Goal: Task Accomplishment & Management: Manage account settings

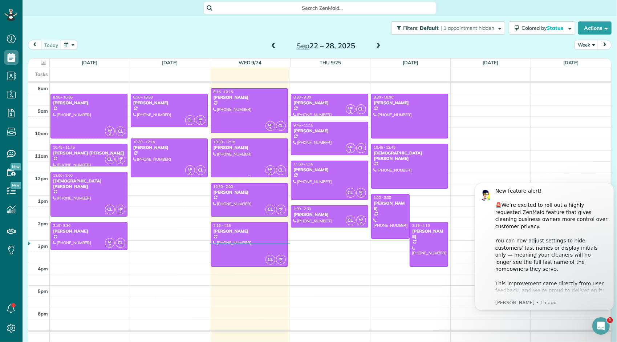
scroll to position [3, 3]
click at [375, 46] on span at bounding box center [378, 46] width 8 height 7
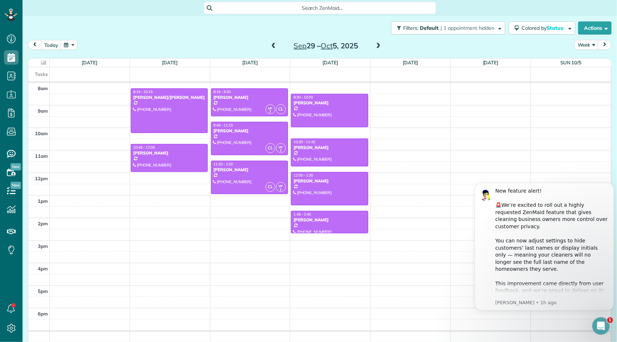
click at [375, 46] on span at bounding box center [378, 46] width 8 height 7
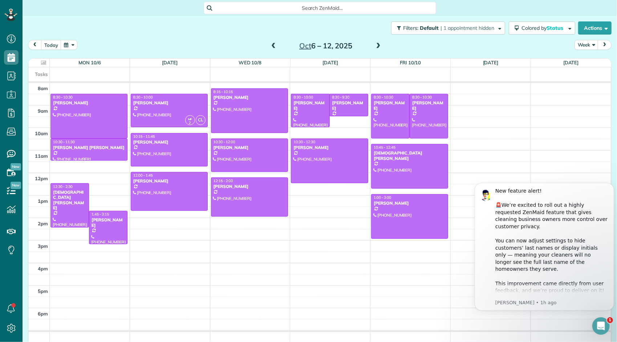
click at [375, 46] on span at bounding box center [378, 46] width 8 height 7
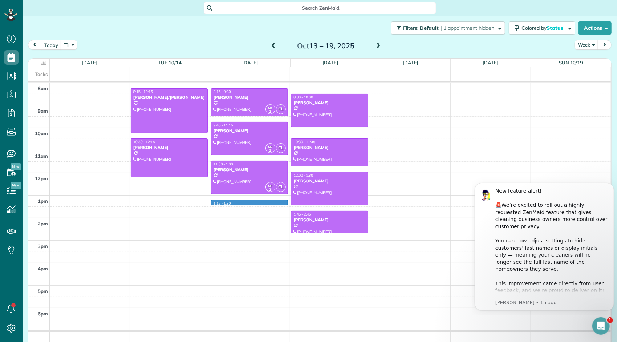
click at [242, 200] on div "8am 9am 10am 11am 12pm 1pm 2pm 3pm 4pm 5pm 6pm 8:15 - 10:15 [PERSON_NAME]/[PERS…" at bounding box center [319, 214] width 582 height 262
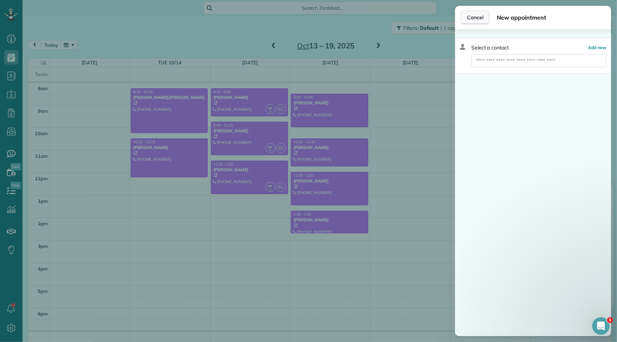
click at [474, 19] on span "Cancel" at bounding box center [475, 17] width 16 height 7
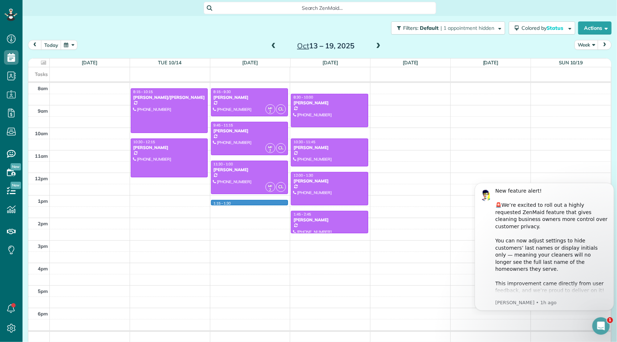
click at [254, 199] on div "8am 9am 10am 11am 12pm 1pm 2pm 3pm 4pm 5pm 6pm 8:15 - 10:15 [PERSON_NAME]/[PERS…" at bounding box center [319, 214] width 582 height 262
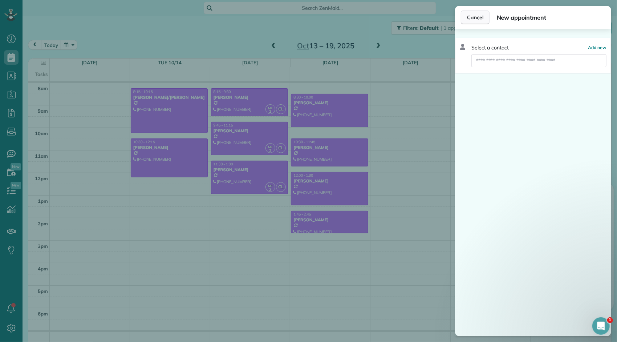
click at [469, 20] on span "Cancel" at bounding box center [475, 17] width 16 height 7
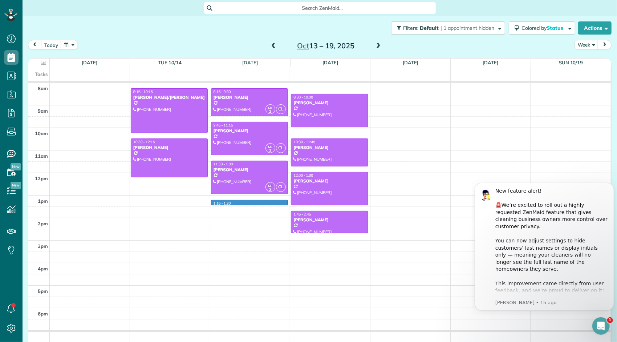
click at [242, 200] on div "8am 9am 10am 11am 12pm 1pm 2pm 3pm 4pm 5pm 6pm 8:15 - 10:15 [PERSON_NAME]/[PERS…" at bounding box center [319, 214] width 582 height 262
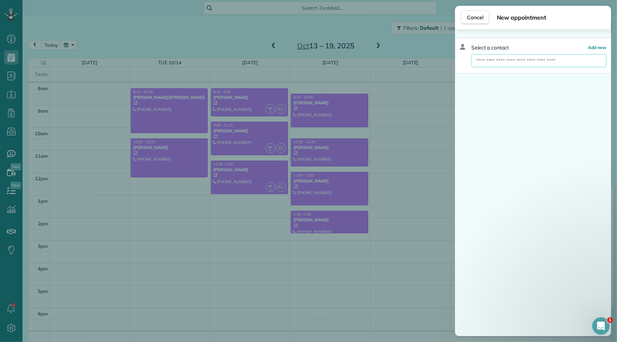
click at [498, 61] on input "text" at bounding box center [538, 60] width 135 height 13
type input "******"
click at [505, 74] on span "Charlo" at bounding box center [497, 73] width 15 height 7
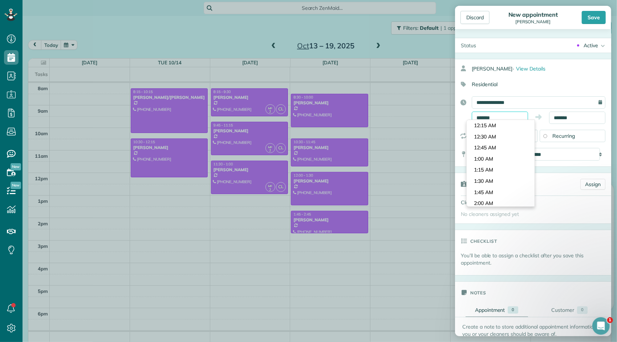
click at [512, 116] on input "*******" at bounding box center [500, 117] width 56 height 12
type input "*******"
click at [498, 127] on body "Dashboard Scheduling Calendar View List View Dispatch View - Weekly scheduling …" at bounding box center [308, 171] width 617 height 342
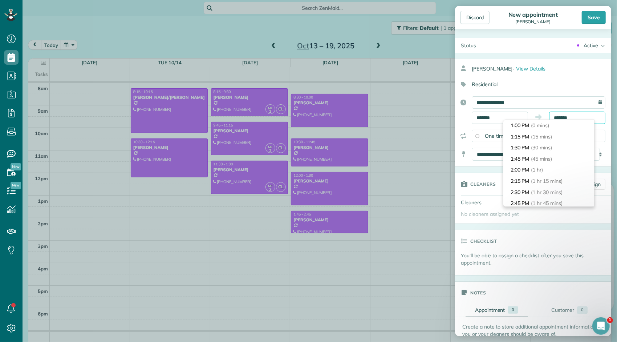
click at [566, 119] on input "*******" at bounding box center [577, 117] width 56 height 12
type input "*******"
click at [550, 160] on li "2:00 PM (1 hr)" at bounding box center [548, 158] width 91 height 11
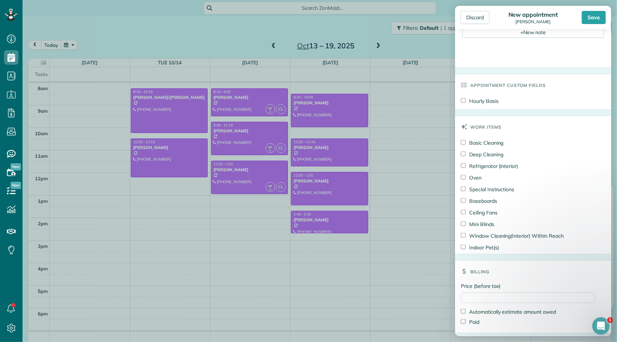
scroll to position [336, 0]
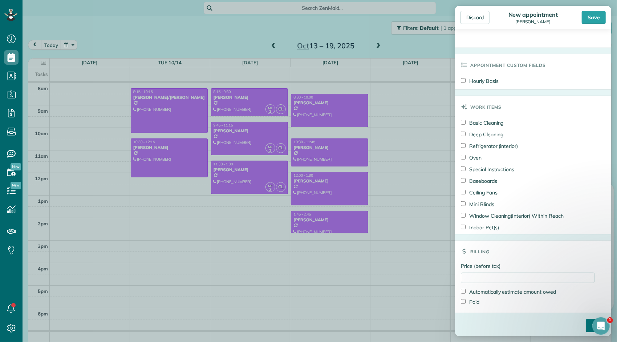
click at [585, 322] on input "****" at bounding box center [595, 325] width 20 height 13
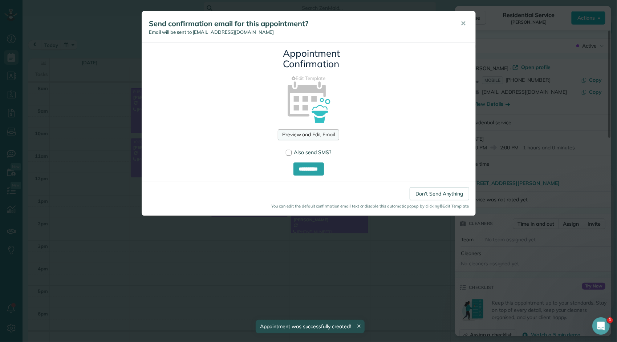
click at [320, 134] on link "Preview and Edit Email" at bounding box center [308, 134] width 61 height 11
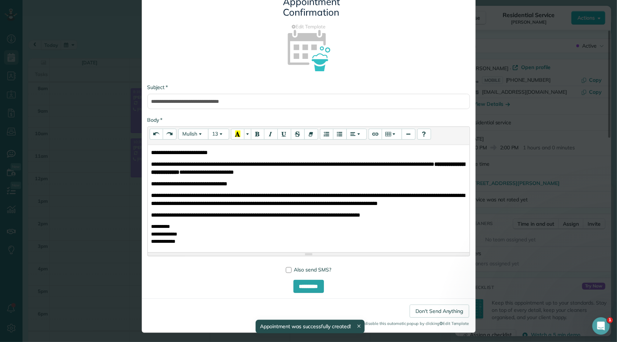
scroll to position [53, 0]
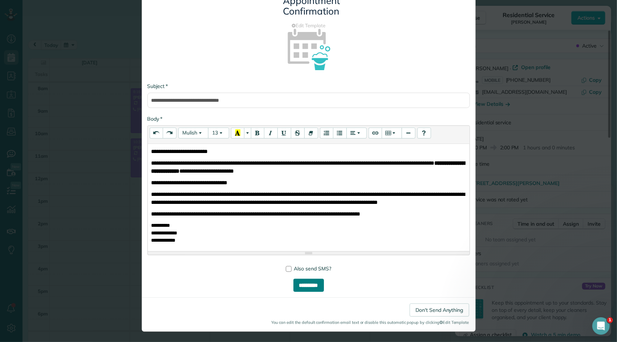
click at [311, 283] on input "**********" at bounding box center [308, 284] width 30 height 13
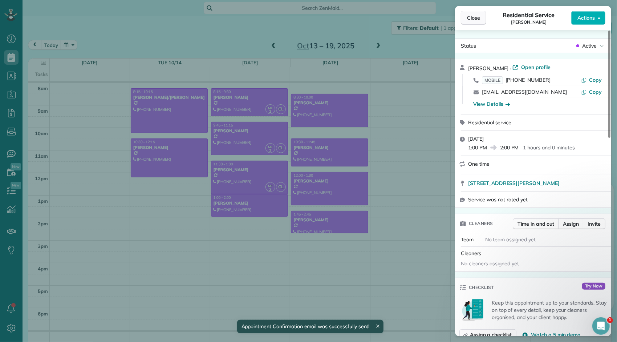
click at [468, 21] on button "Close" at bounding box center [473, 18] width 25 height 14
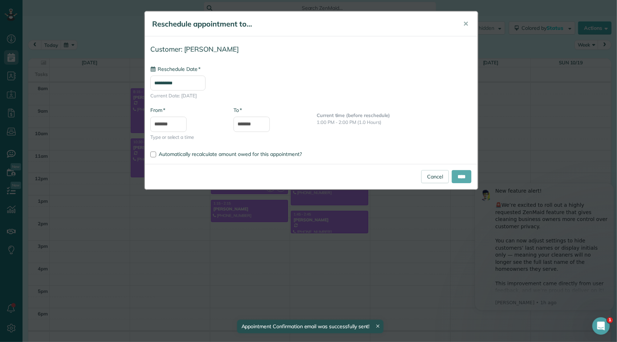
type input "**********"
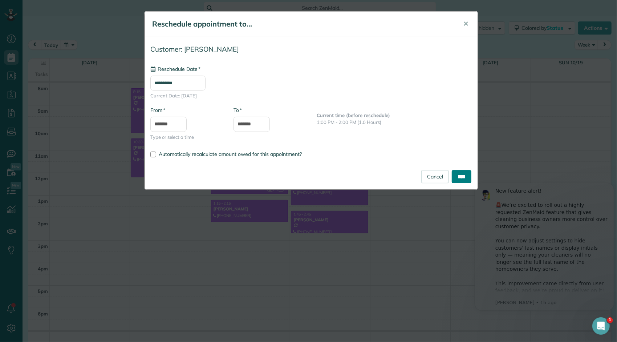
click at [462, 177] on input "****" at bounding box center [462, 176] width 20 height 13
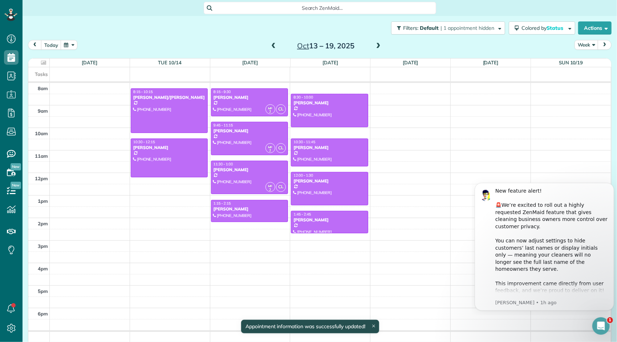
click at [270, 48] on span at bounding box center [273, 46] width 8 height 7
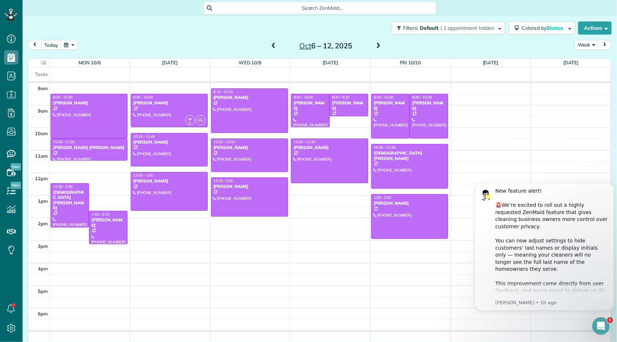
click at [270, 48] on span at bounding box center [273, 46] width 8 height 7
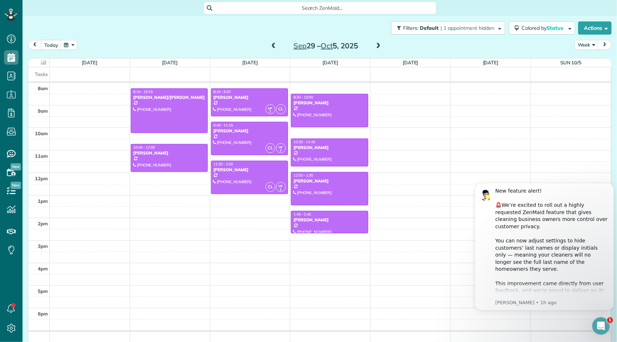
click at [270, 48] on span at bounding box center [273, 46] width 8 height 7
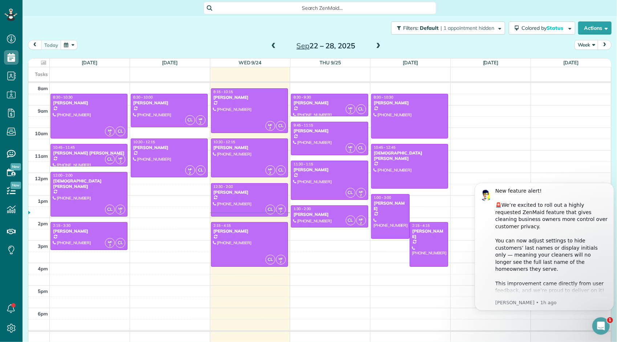
click at [375, 45] on span at bounding box center [378, 46] width 8 height 7
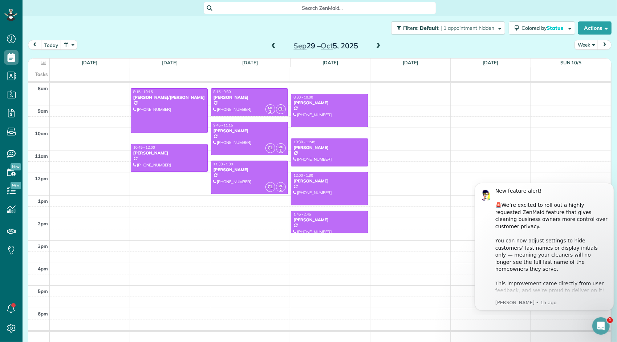
click at [375, 45] on span at bounding box center [378, 46] width 8 height 7
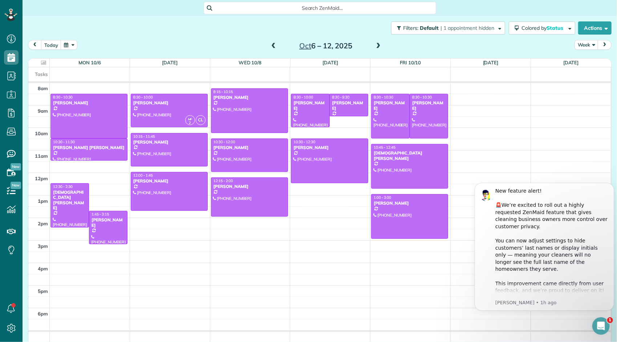
click at [375, 45] on span at bounding box center [378, 46] width 8 height 7
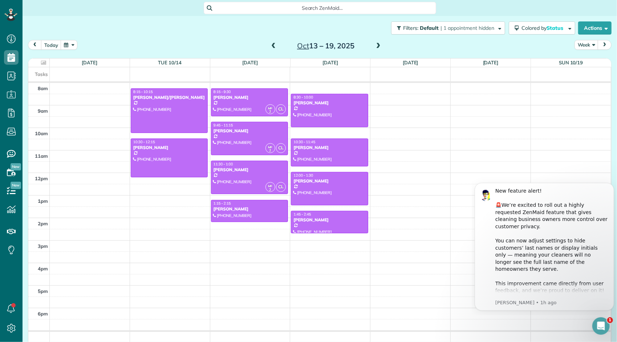
click at [271, 46] on span at bounding box center [273, 46] width 8 height 7
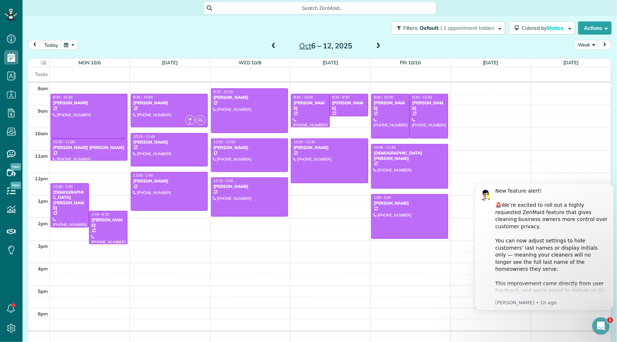
click at [375, 49] on span at bounding box center [378, 46] width 8 height 7
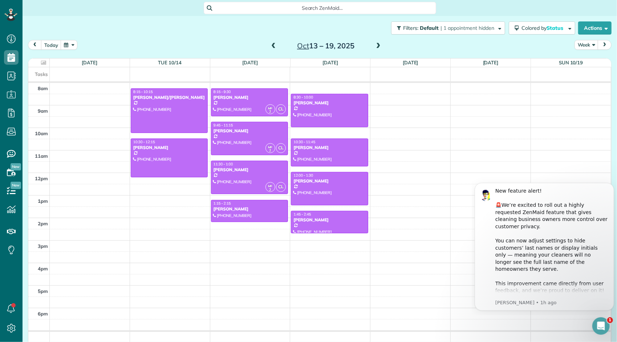
click at [270, 48] on span at bounding box center [273, 46] width 8 height 7
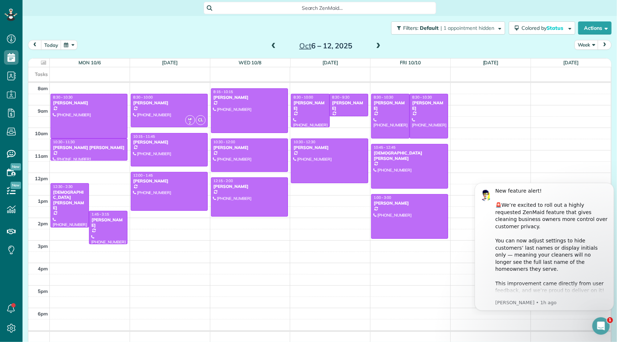
click at [375, 48] on span at bounding box center [378, 46] width 8 height 7
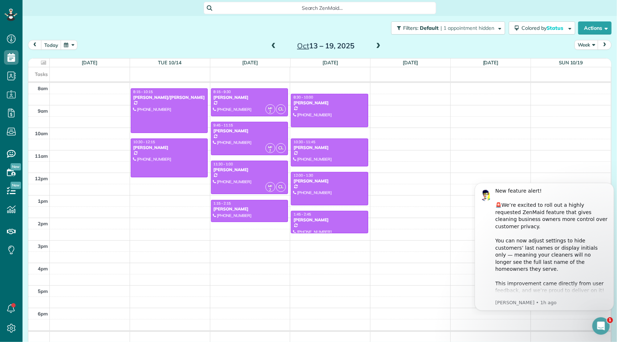
click at [270, 46] on span at bounding box center [273, 46] width 8 height 7
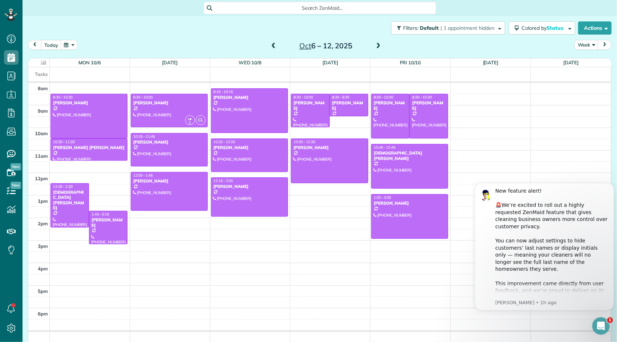
click at [272, 48] on span at bounding box center [273, 46] width 8 height 7
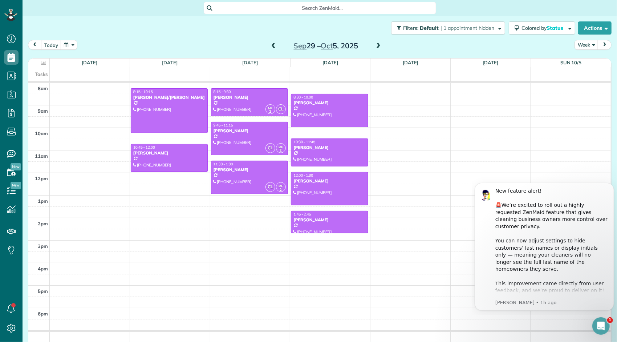
click at [272, 48] on span at bounding box center [273, 46] width 8 height 7
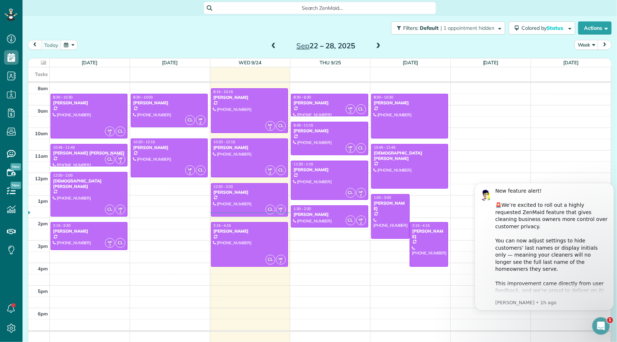
click at [376, 48] on span at bounding box center [378, 46] width 8 height 7
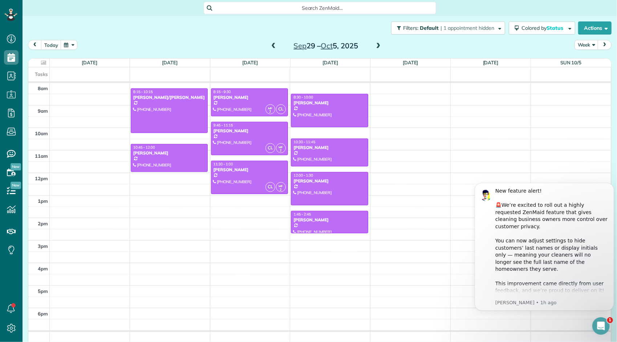
click at [374, 47] on span at bounding box center [378, 46] width 8 height 7
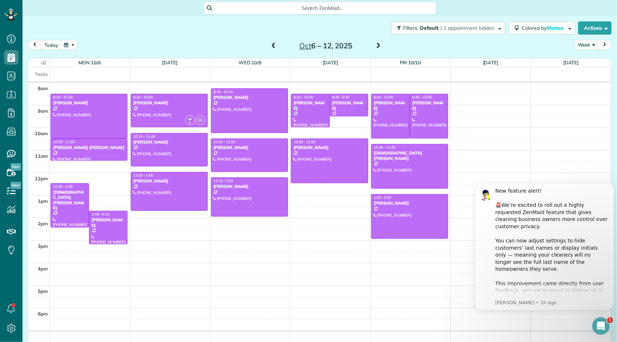
click at [270, 45] on span at bounding box center [273, 46] width 8 height 7
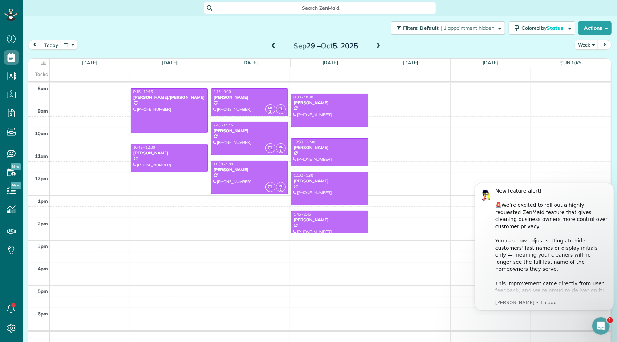
click at [270, 45] on span at bounding box center [273, 46] width 8 height 7
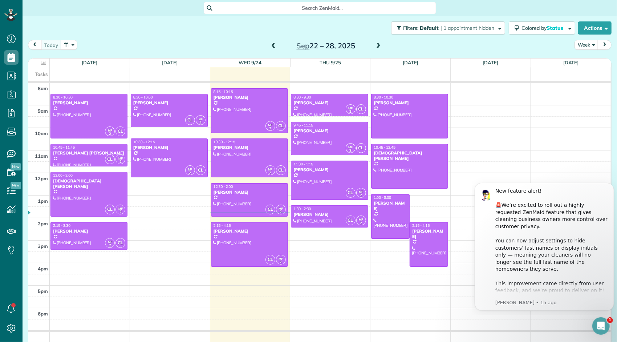
click at [376, 48] on span at bounding box center [378, 46] width 8 height 7
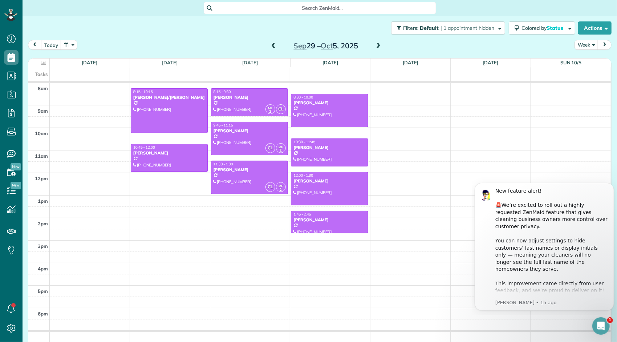
click at [269, 45] on span at bounding box center [273, 46] width 8 height 7
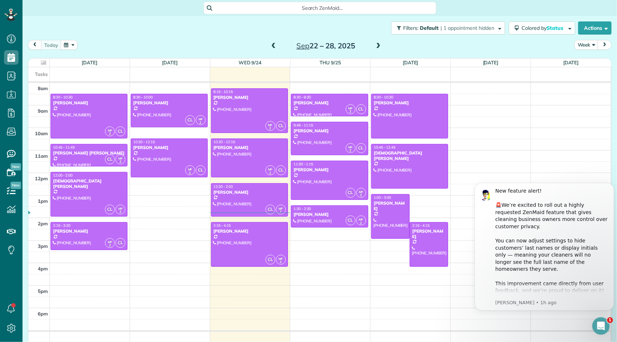
click at [269, 44] on span at bounding box center [273, 46] width 8 height 7
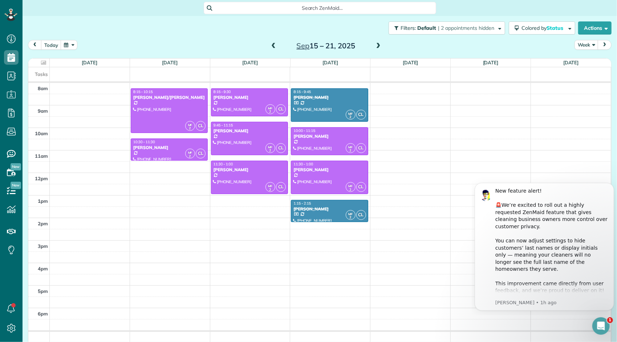
click at [269, 44] on span at bounding box center [273, 46] width 8 height 7
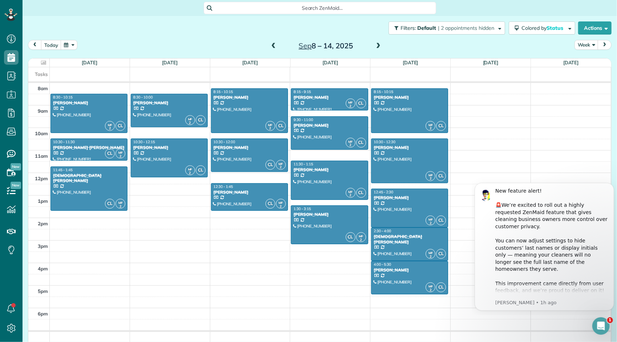
click at [375, 44] on span at bounding box center [378, 46] width 8 height 7
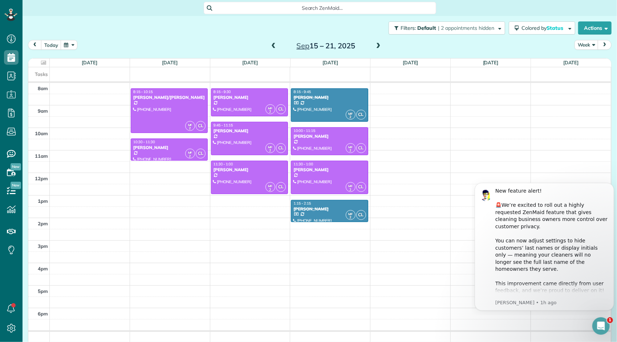
click at [269, 45] on span at bounding box center [273, 46] width 8 height 7
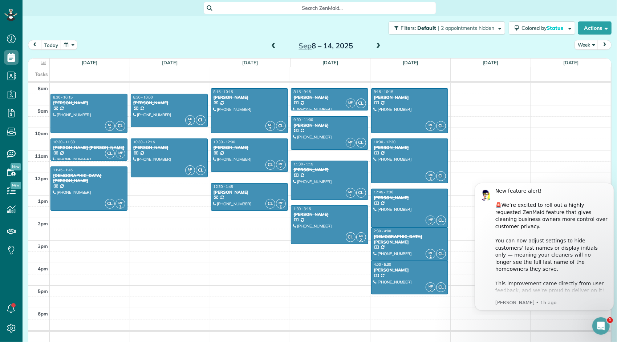
click at [269, 45] on span at bounding box center [273, 46] width 8 height 7
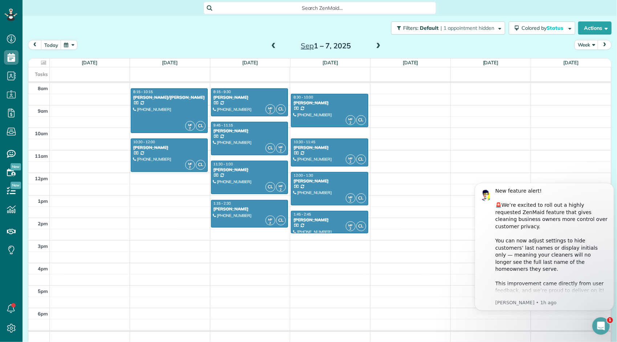
click at [376, 46] on span at bounding box center [378, 46] width 8 height 7
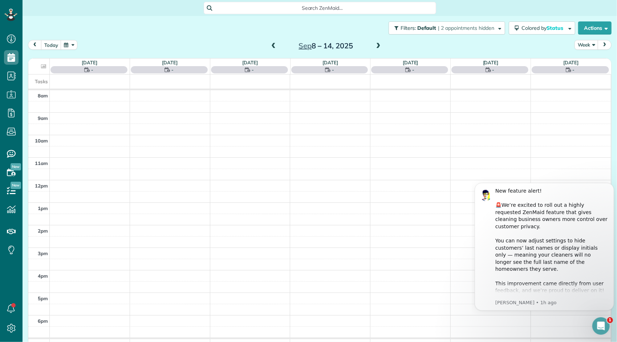
click at [376, 46] on span at bounding box center [378, 46] width 8 height 7
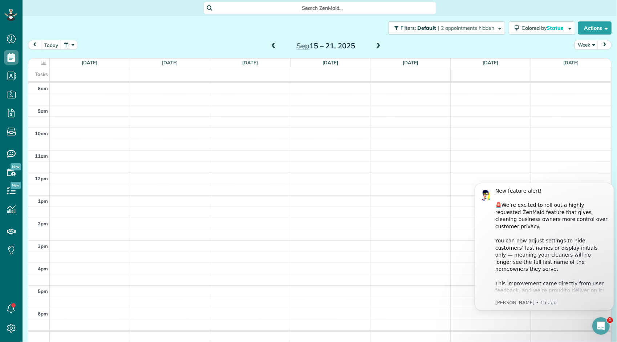
click at [270, 47] on span at bounding box center [273, 46] width 8 height 7
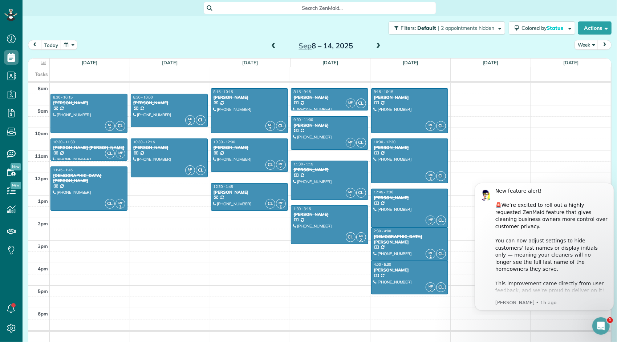
click at [270, 47] on span at bounding box center [273, 46] width 8 height 7
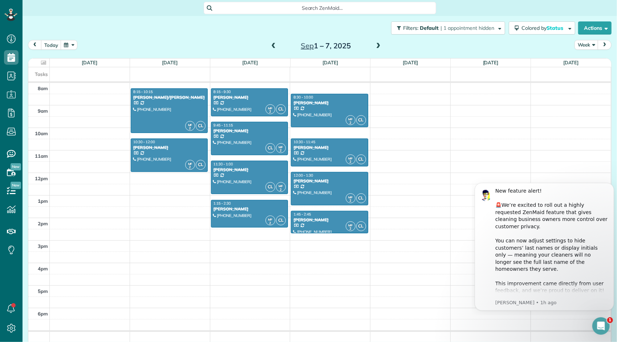
click at [374, 45] on span at bounding box center [378, 46] width 8 height 7
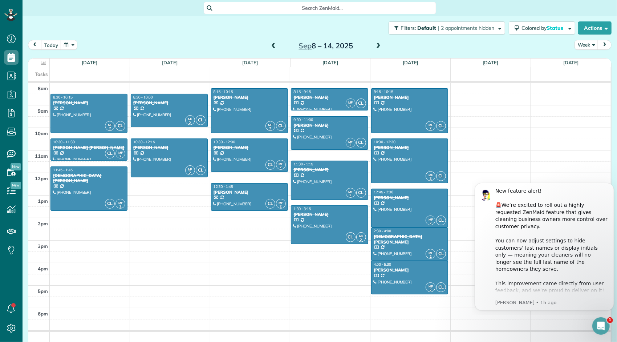
click at [374, 45] on span at bounding box center [378, 46] width 8 height 7
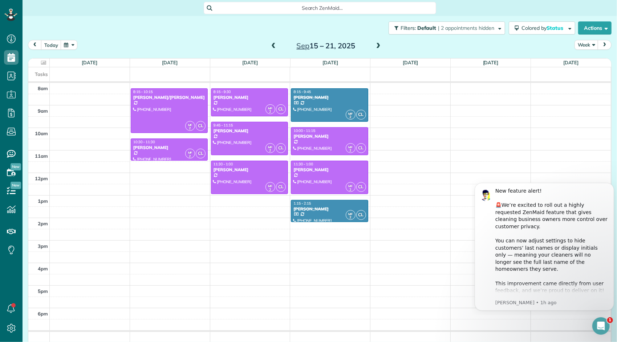
click at [374, 45] on span at bounding box center [378, 46] width 8 height 7
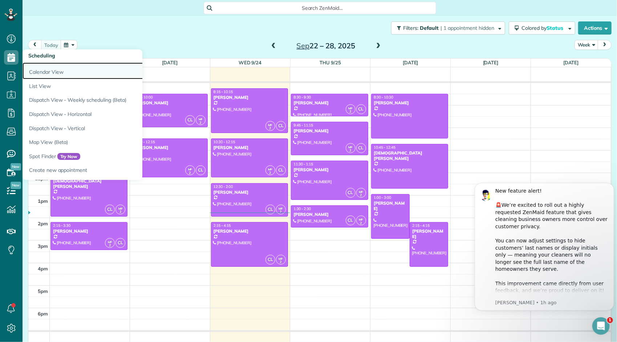
click at [41, 71] on link "Calendar View" at bounding box center [113, 70] width 181 height 17
